Goal: Book appointment/travel/reservation

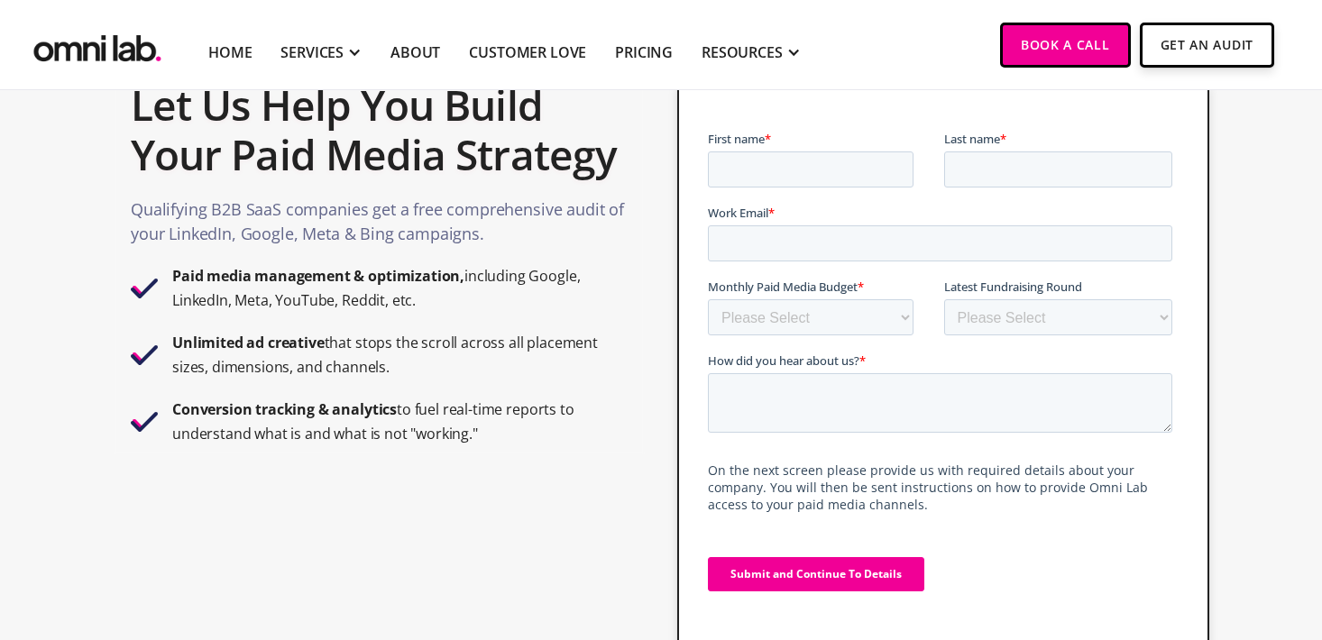
scroll to position [90, 0]
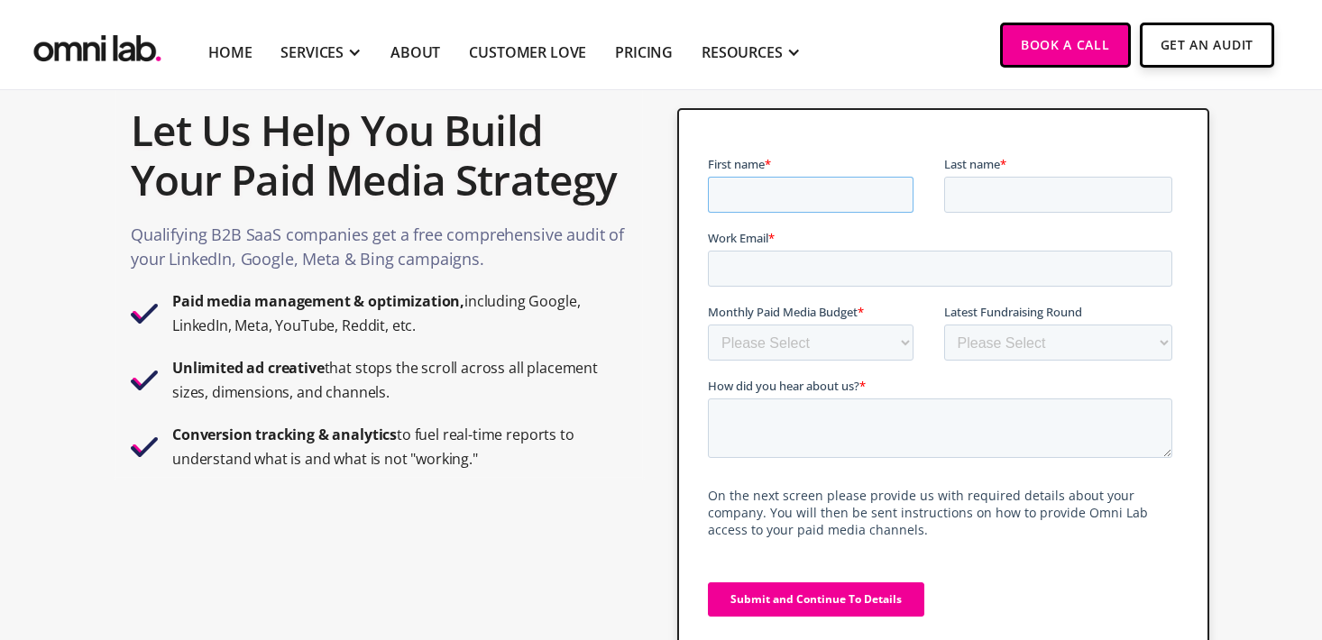
click at [729, 177] on input "First name *" at bounding box center [810, 195] width 206 height 36
type input "Test"
click at [1033, 186] on input "Last name *" at bounding box center [1058, 195] width 229 height 36
type input "Testing"
click at [913, 271] on input "Work Email *" at bounding box center [939, 269] width 465 height 36
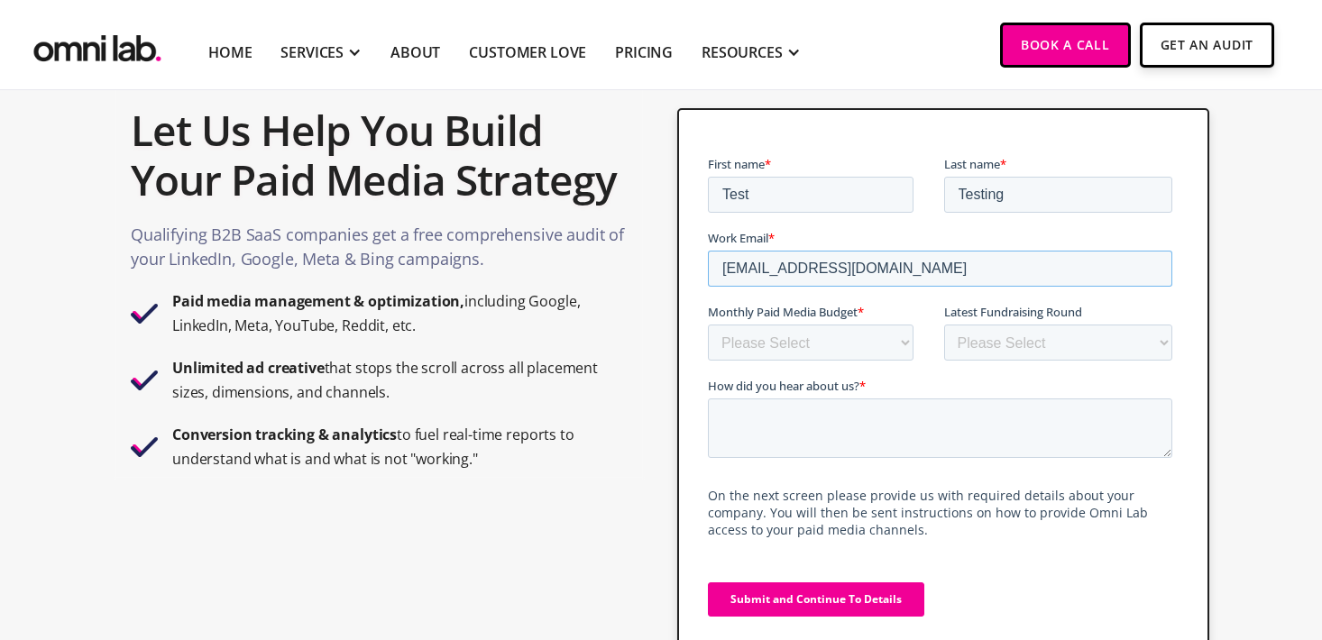
type input "[EMAIL_ADDRESS][DOMAIN_NAME]"
click at [856, 341] on select "Please Select $0 - $5,0000 $5,000 - $10,000 $10,000 - $25,000 $25,000 - $50,000…" at bounding box center [810, 343] width 206 height 36
select select "10000-25000"
click at [707, 325] on select "Please Select $0 - $5,0000 $5,000 - $10,000 $10,000 - $25,000 $25,000 - $50,000…" at bounding box center [810, 343] width 206 height 36
click at [983, 353] on select "Please Select Bootstrapped Seed Series A Series B Series C Series D +" at bounding box center [1058, 343] width 229 height 36
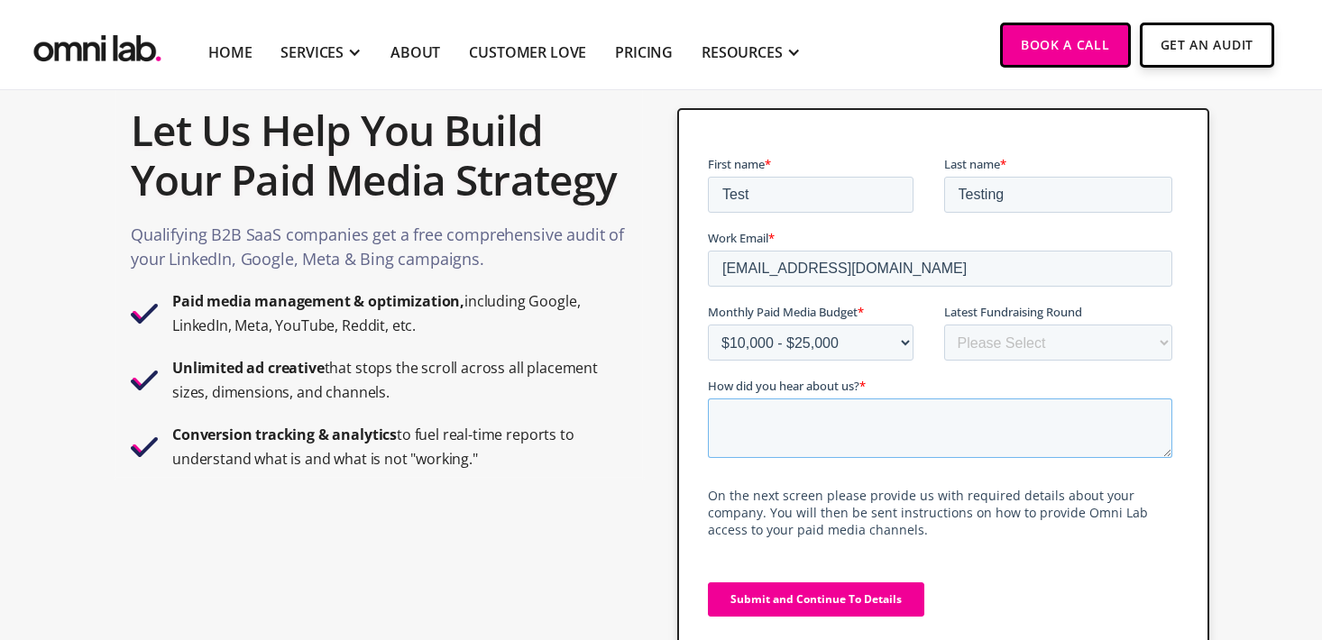
click at [886, 402] on textarea "How did you hear about us? *" at bounding box center [939, 429] width 465 height 60
type textarea "Test"
click at [837, 600] on input "Submit and Continue To Details" at bounding box center [815, 600] width 216 height 34
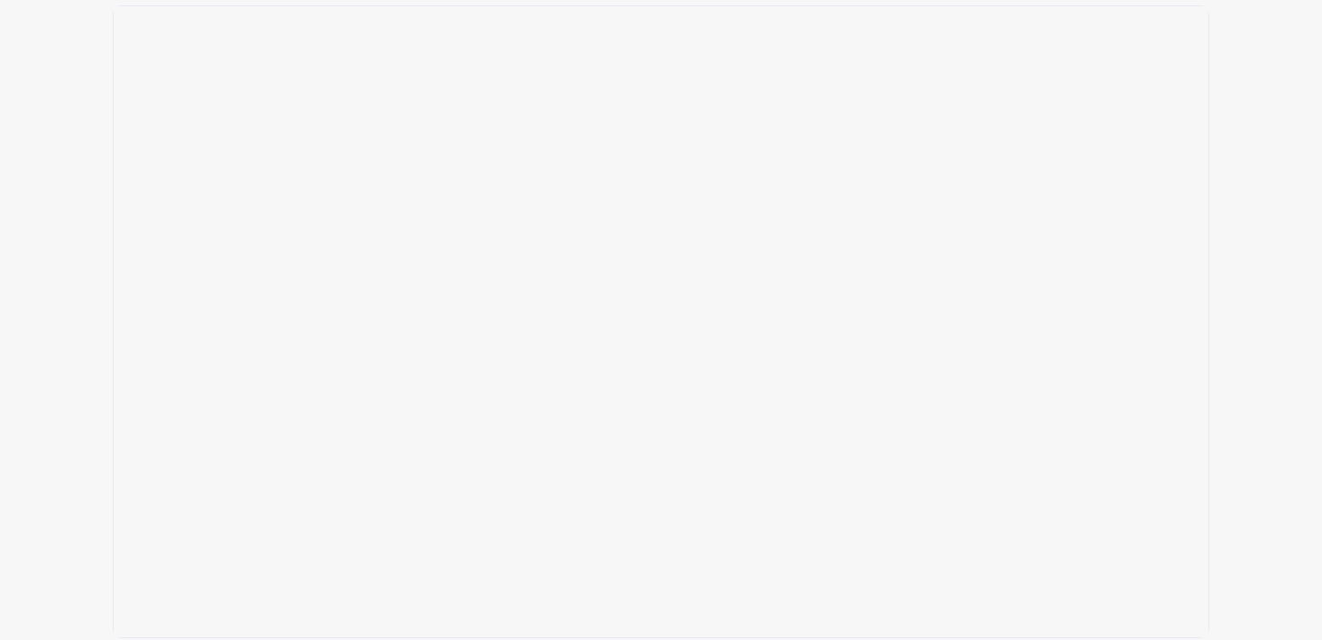
scroll to position [361, 0]
